Goal: Find contact information: Find contact information

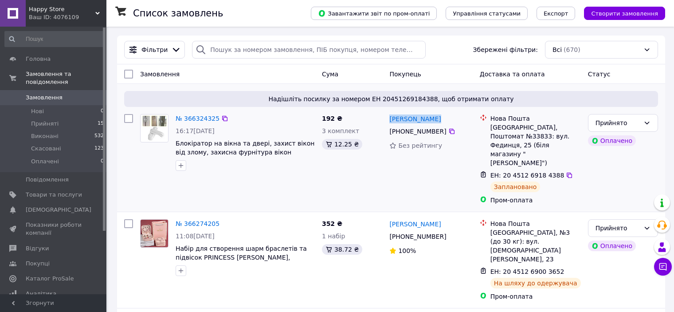
drag, startPoint x: 440, startPoint y: 121, endPoint x: 392, endPoint y: 114, distance: 48.4
click at [392, 114] on div "[PERSON_NAME]" at bounding box center [431, 118] width 85 height 11
copy link "[PERSON_NAME]"
click at [449, 131] on icon at bounding box center [451, 131] width 5 height 5
drag, startPoint x: 514, startPoint y: 127, endPoint x: 491, endPoint y: 126, distance: 23.1
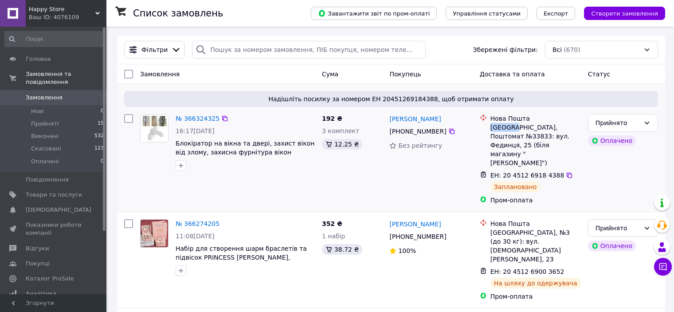
click at [491, 126] on div "[GEOGRAPHIC_DATA], Поштомат №33833: вул. Фединця, 25 (біля магазину "[PERSON_NA…" at bounding box center [536, 145] width 90 height 44
copy div "[GEOGRAPHIC_DATA]"
